Goal: Task Accomplishment & Management: Manage account settings

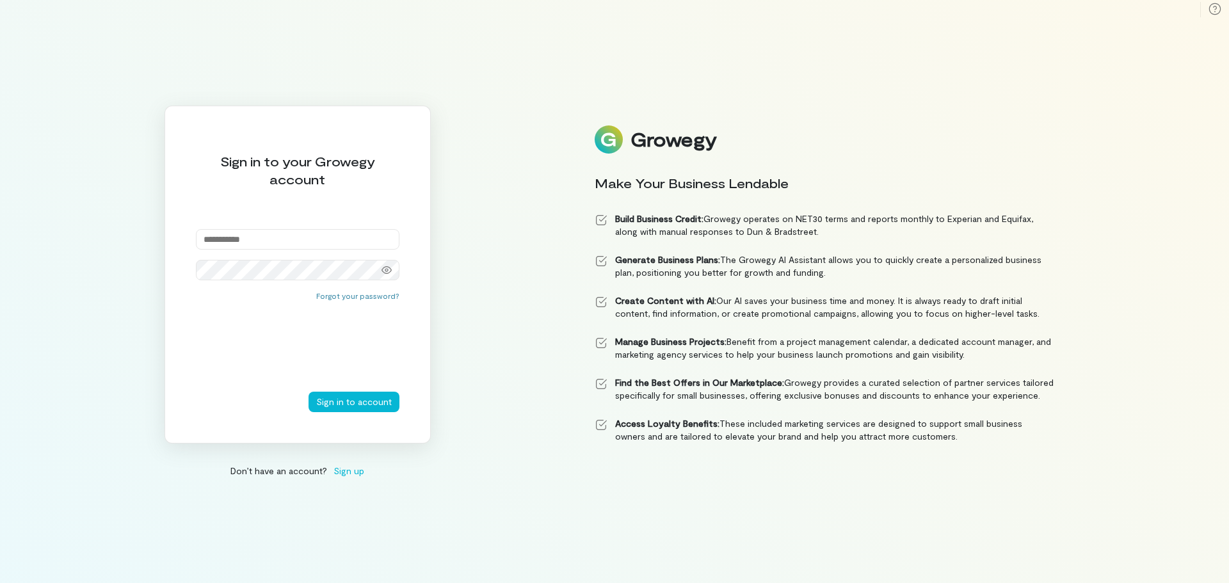
click at [334, 232] on input "email" at bounding box center [298, 239] width 204 height 20
type input "**********"
click at [349, 399] on button "Sign in to account" at bounding box center [354, 402] width 91 height 20
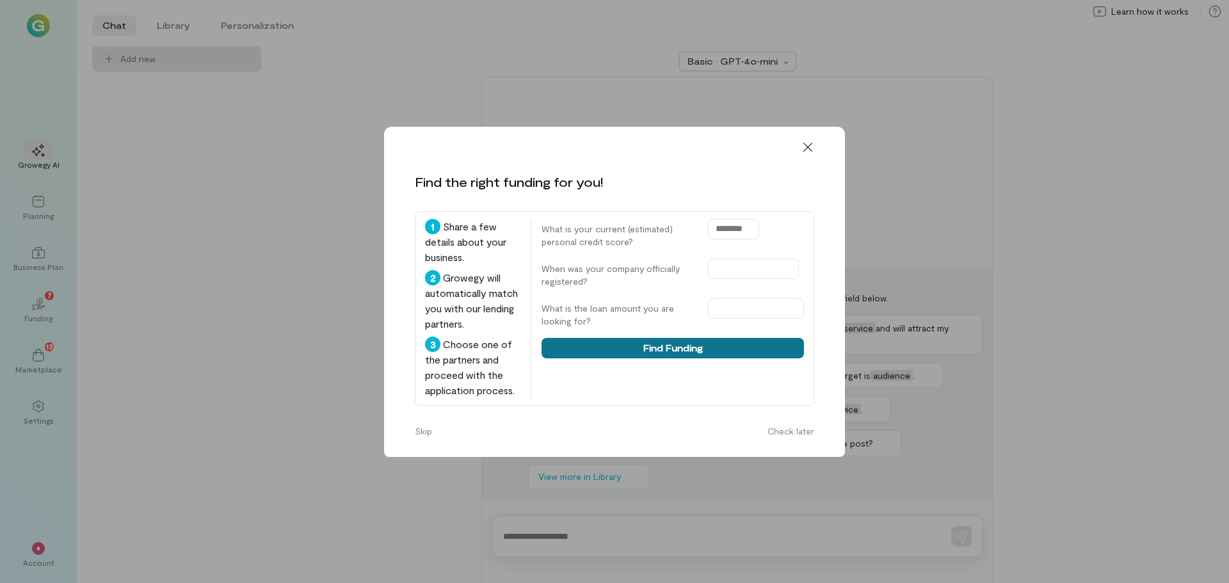
click at [746, 354] on button "Find Funding" at bounding box center [673, 348] width 262 height 20
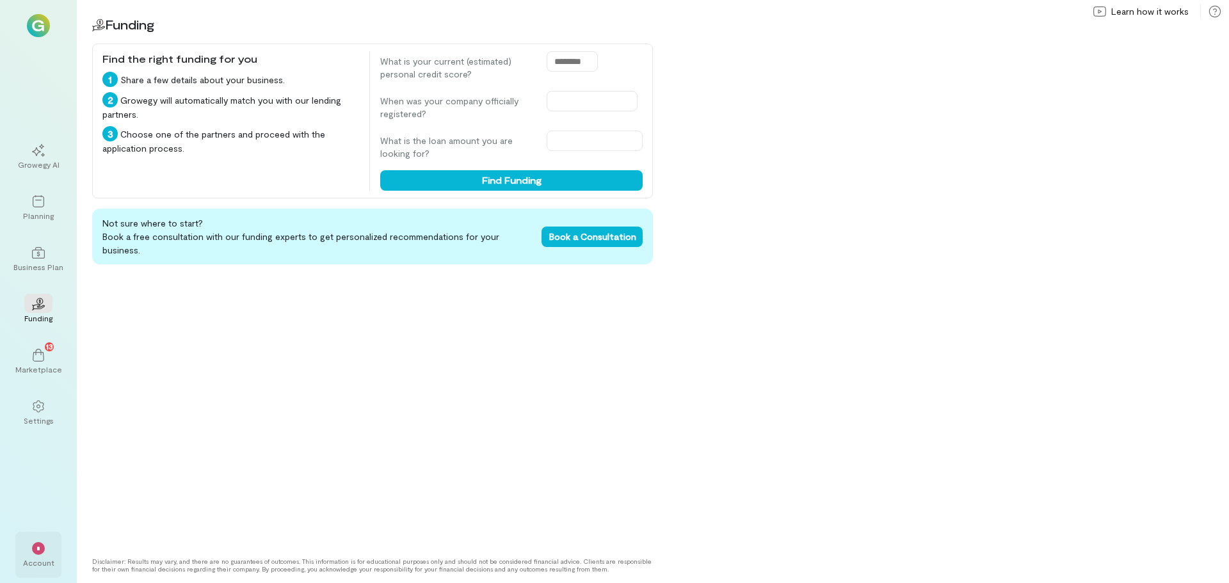
click at [41, 547] on div "*" at bounding box center [38, 548] width 13 height 13
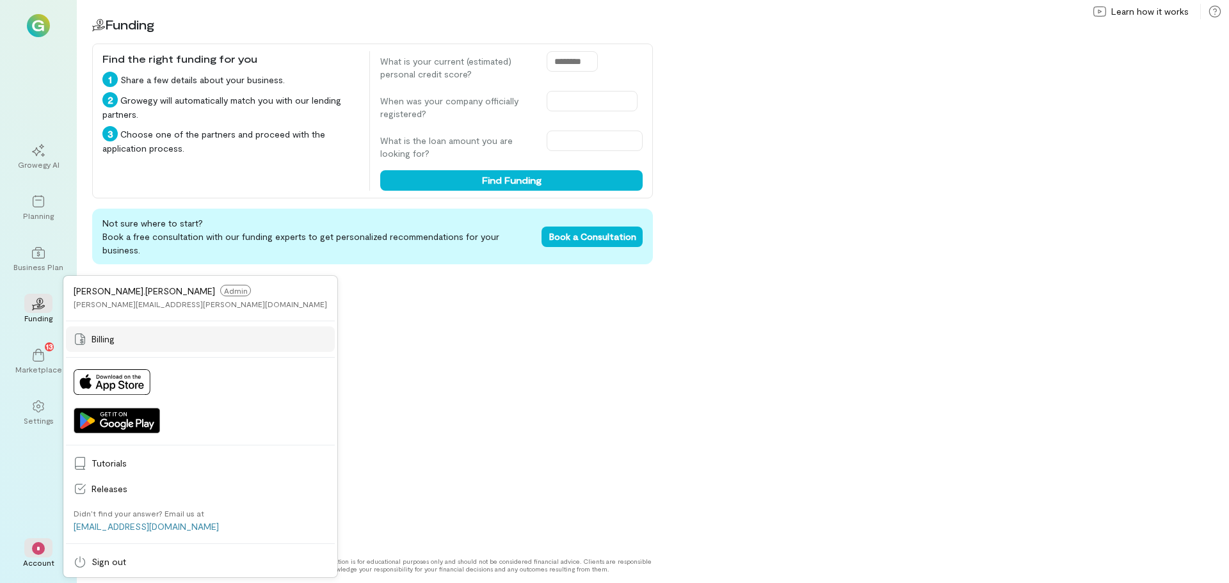
click at [104, 332] on link "Billing" at bounding box center [200, 339] width 269 height 26
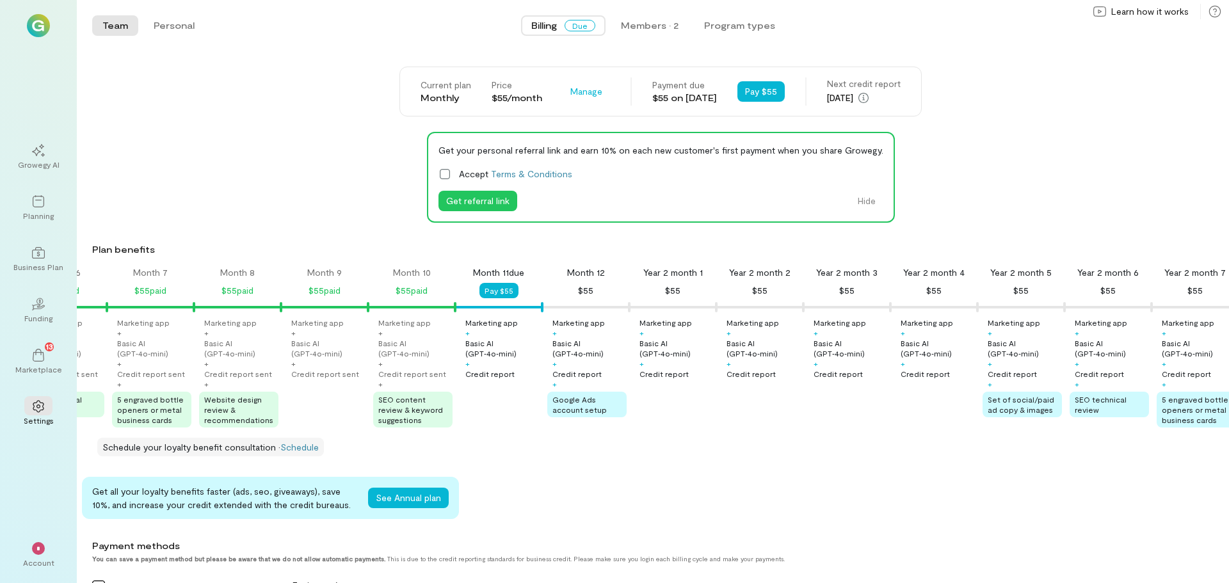
scroll to position [0, 508]
click at [575, 406] on span "Google Ads account setup" at bounding box center [581, 404] width 54 height 19
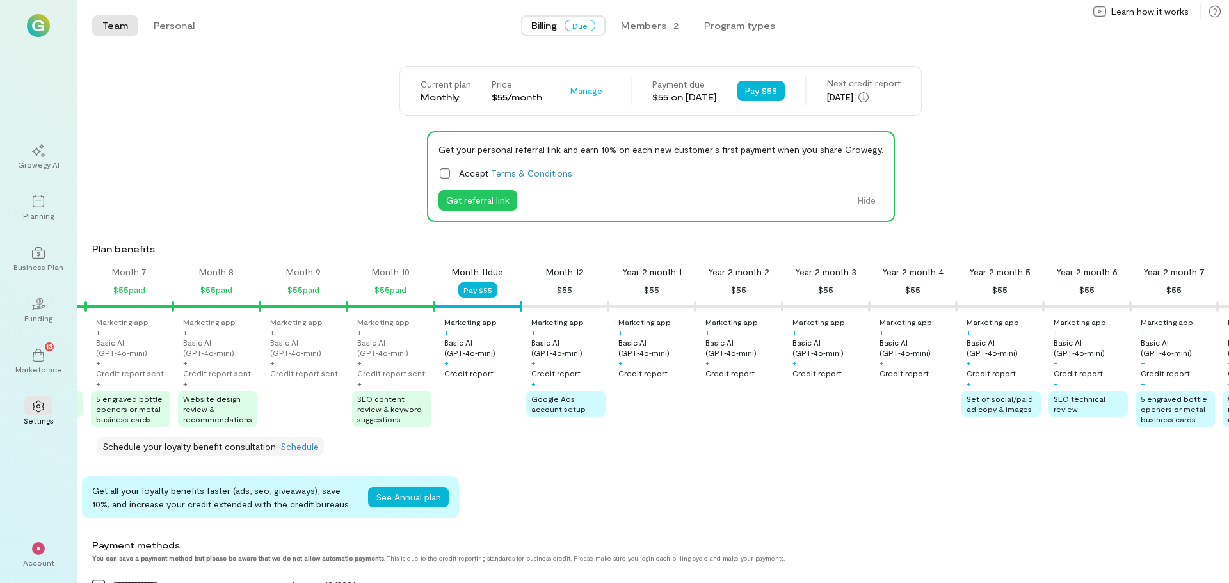
scroll to position [0, 0]
click at [571, 93] on span "Manage" at bounding box center [586, 91] width 32 height 13
click at [636, 149] on span "Cancel plan" at bounding box center [623, 144] width 65 height 13
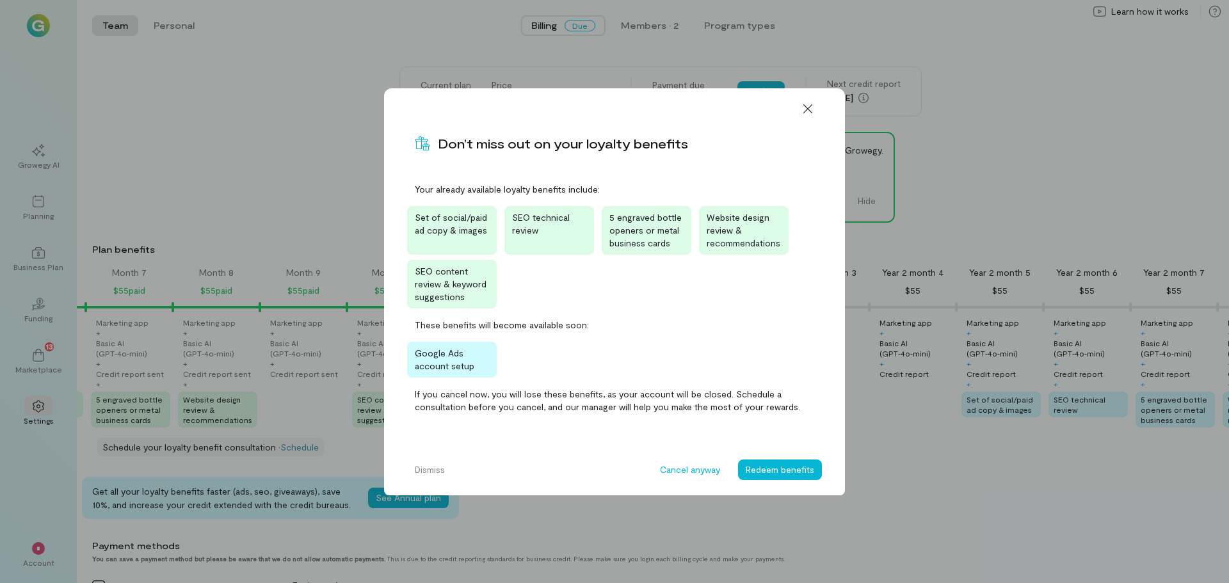
click at [643, 232] on span "5 engraved bottle openers or metal business cards" at bounding box center [645, 230] width 72 height 36
click at [783, 476] on button "Redeem benefits" at bounding box center [780, 470] width 84 height 20
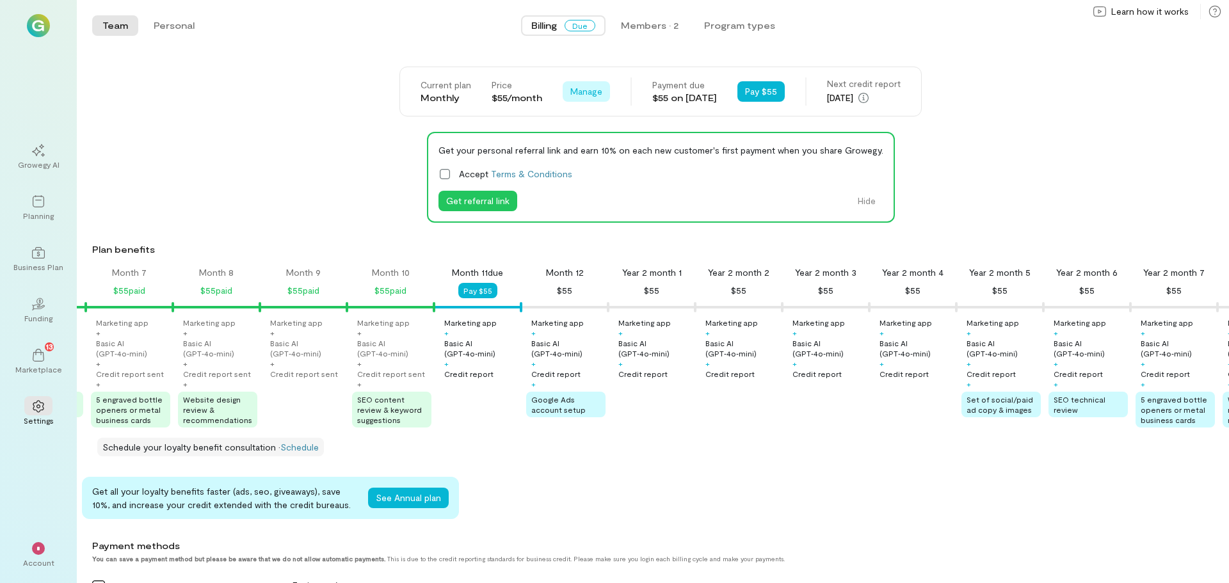
click at [579, 90] on span "Manage" at bounding box center [586, 91] width 32 height 13
click at [607, 138] on link "Cancel plan" at bounding box center [615, 145] width 99 height 26
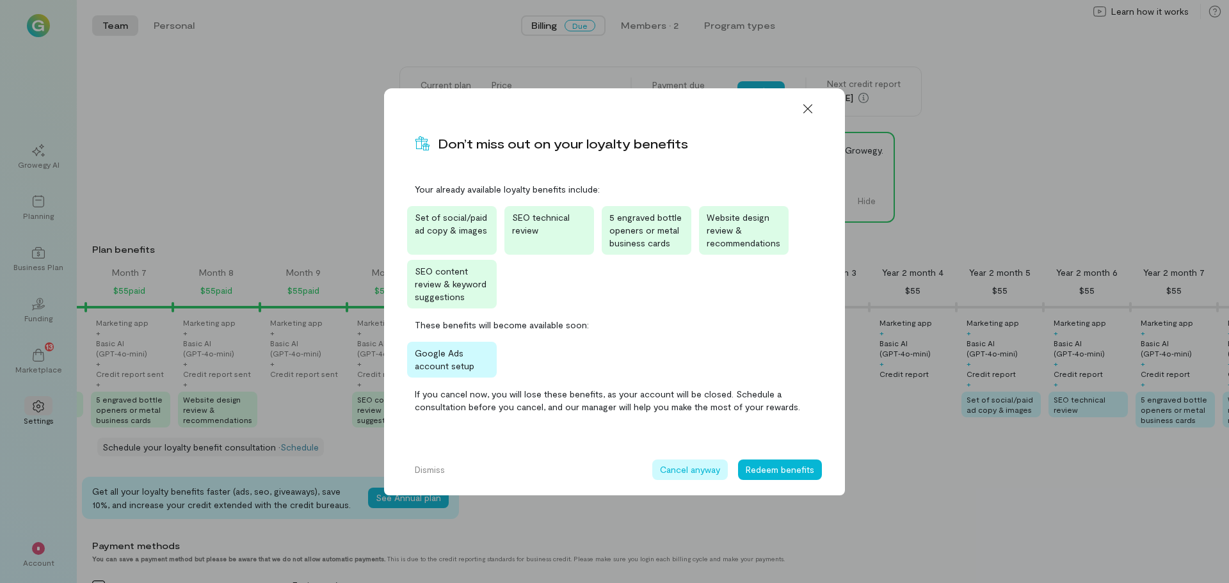
click at [709, 465] on button "Cancel anyway" at bounding box center [690, 470] width 76 height 20
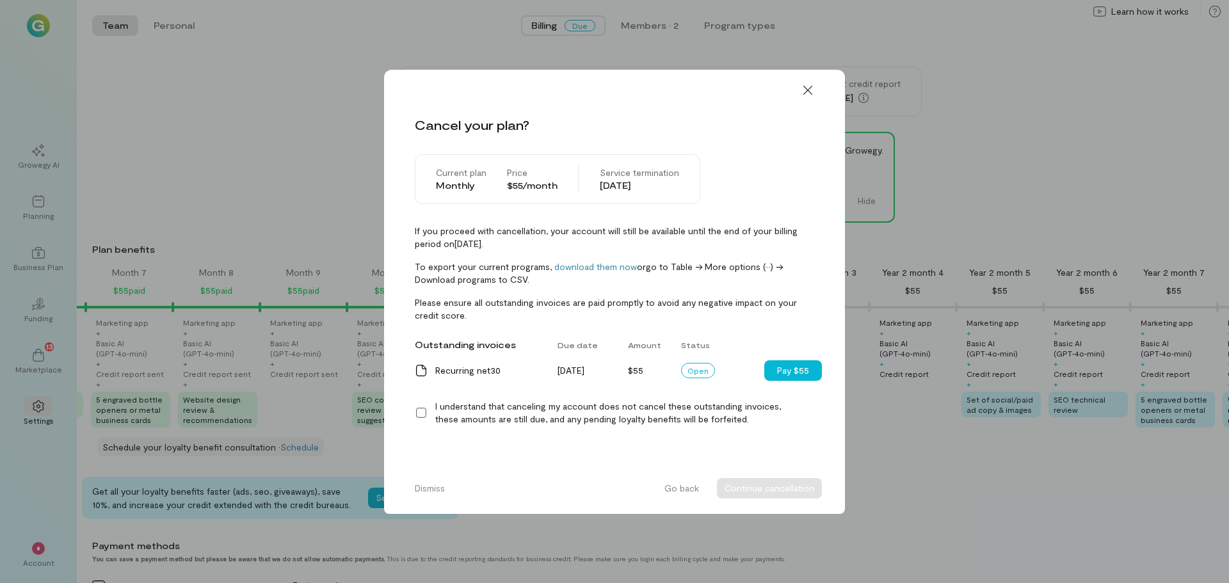
click at [422, 413] on icon at bounding box center [421, 412] width 13 height 13
click at [762, 489] on button "Continue cancellation" at bounding box center [769, 488] width 105 height 20
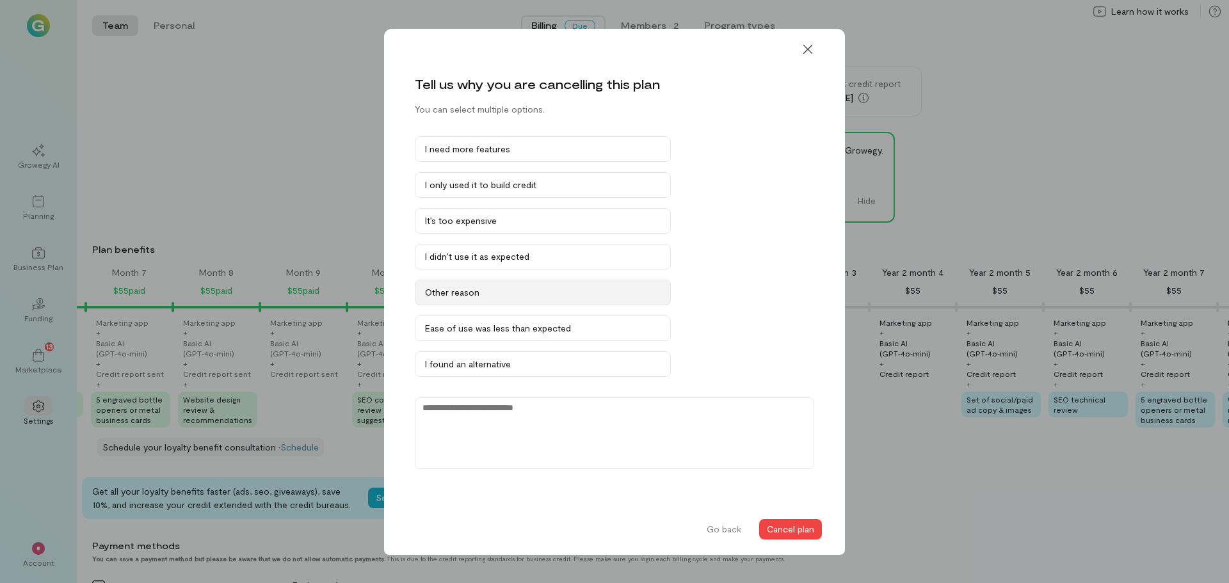
click at [533, 287] on div "Other reason" at bounding box center [543, 292] width 236 height 13
click at [785, 532] on button "Cancel plan" at bounding box center [790, 529] width 63 height 20
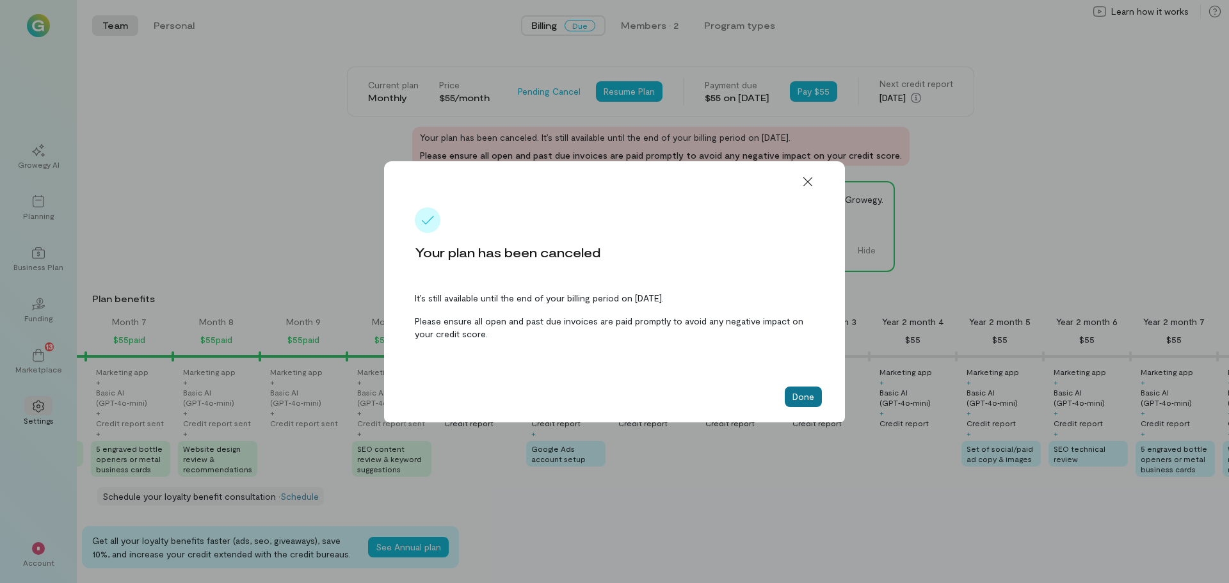
click at [796, 395] on button "Done" at bounding box center [803, 397] width 37 height 20
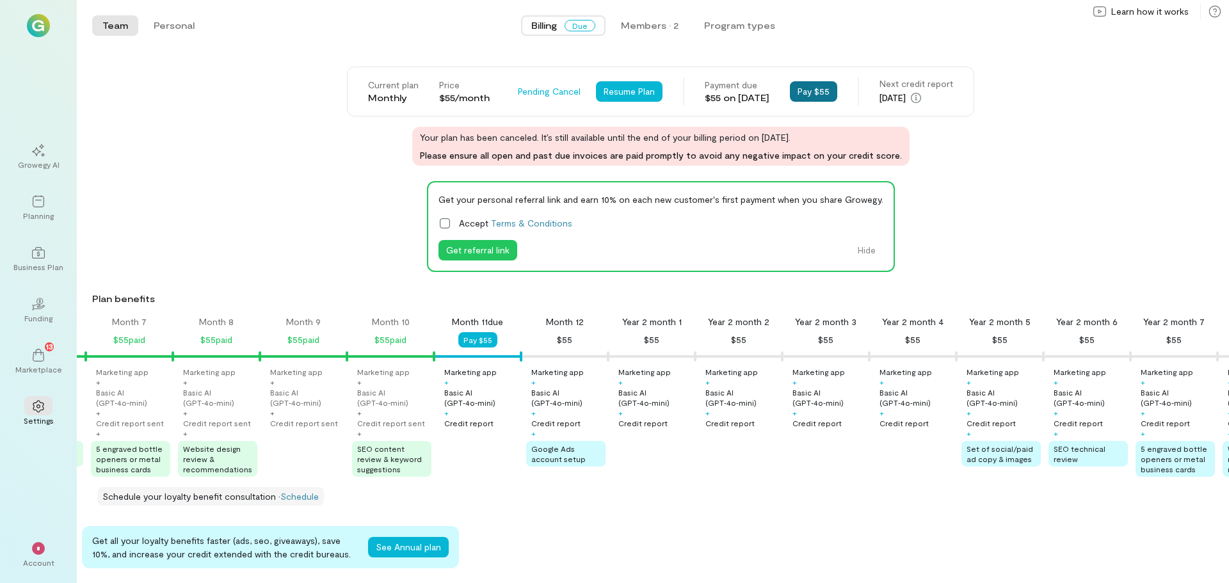
click at [817, 87] on button "Pay $55" at bounding box center [813, 91] width 47 height 20
